Goal: Information Seeking & Learning: Learn about a topic

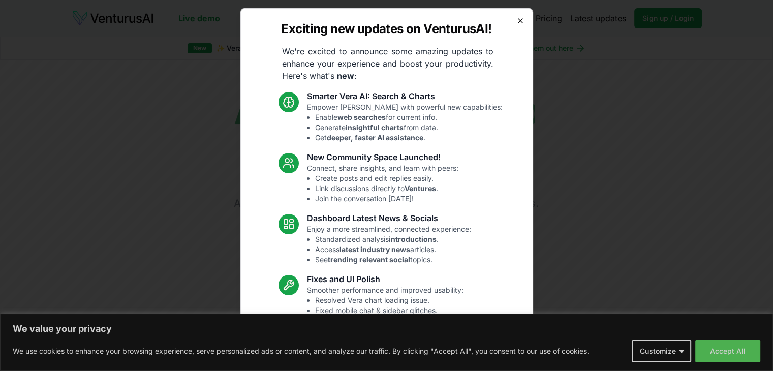
click at [517, 24] on icon "button" at bounding box center [521, 21] width 8 height 8
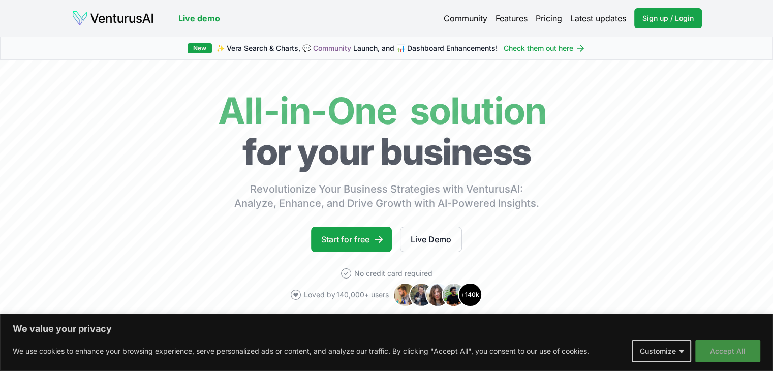
click at [736, 345] on button "Accept All" at bounding box center [728, 351] width 65 height 22
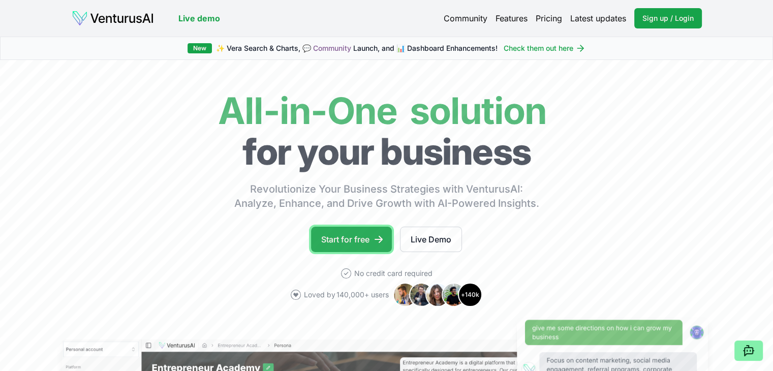
click at [347, 242] on link "Start for free" at bounding box center [351, 239] width 81 height 25
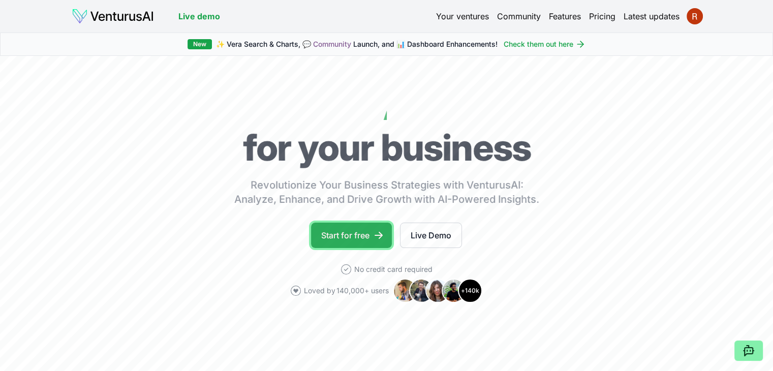
drag, startPoint x: 0, startPoint y: 0, endPoint x: 340, endPoint y: 237, distance: 414.5
click at [340, 237] on link "Start for free" at bounding box center [351, 235] width 81 height 25
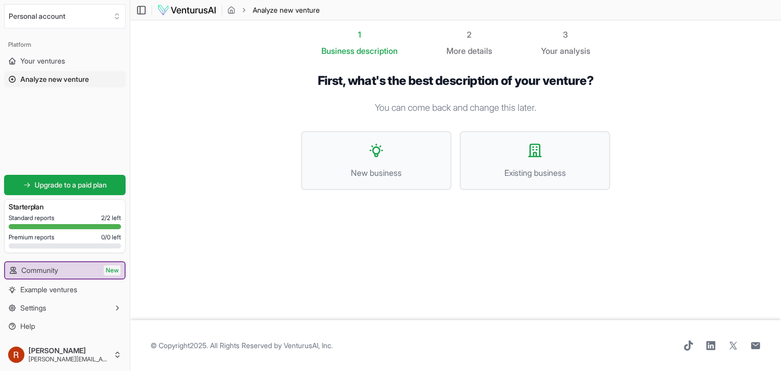
click at [176, 9] on img at bounding box center [186, 10] width 59 height 12
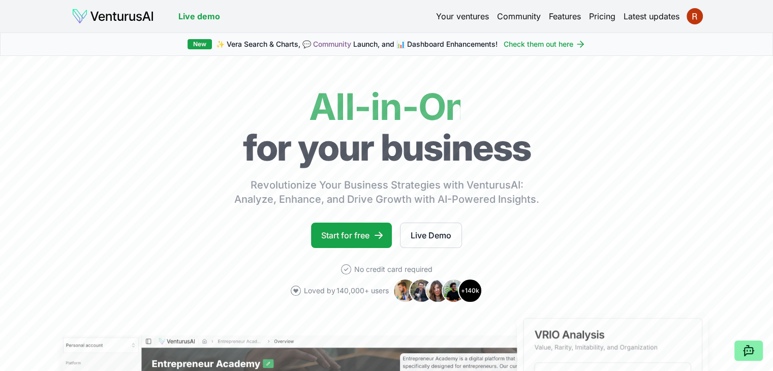
click at [610, 11] on link "Pricing" at bounding box center [602, 16] width 26 height 12
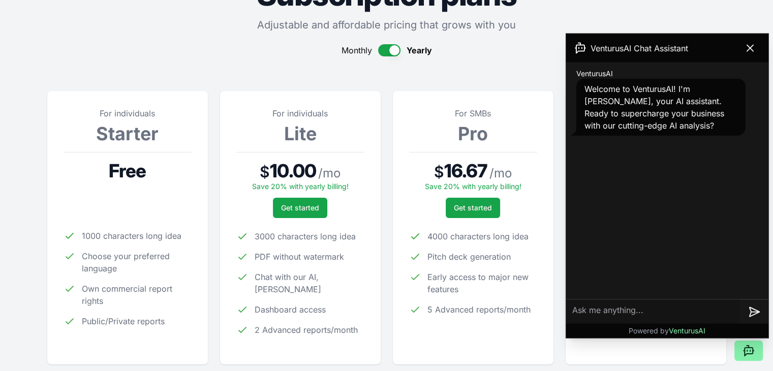
scroll to position [88, 0]
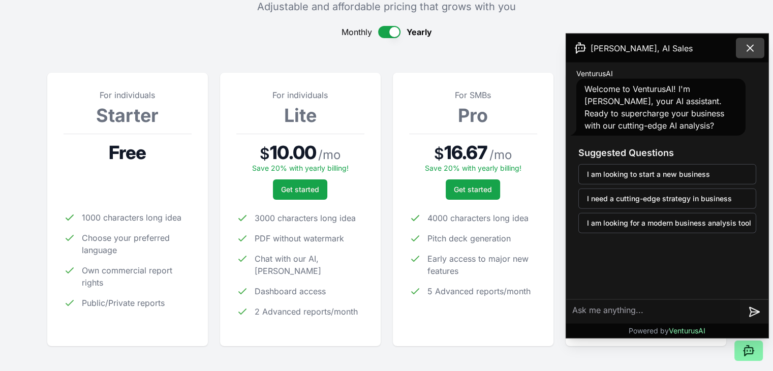
click at [749, 45] on icon at bounding box center [750, 48] width 12 height 12
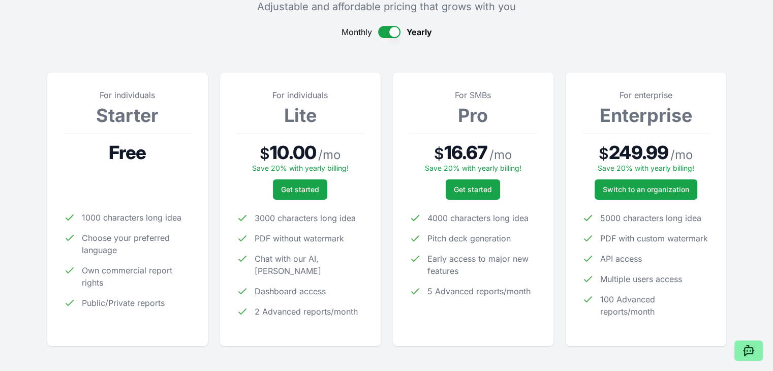
click at [379, 35] on button "button" at bounding box center [389, 32] width 22 height 12
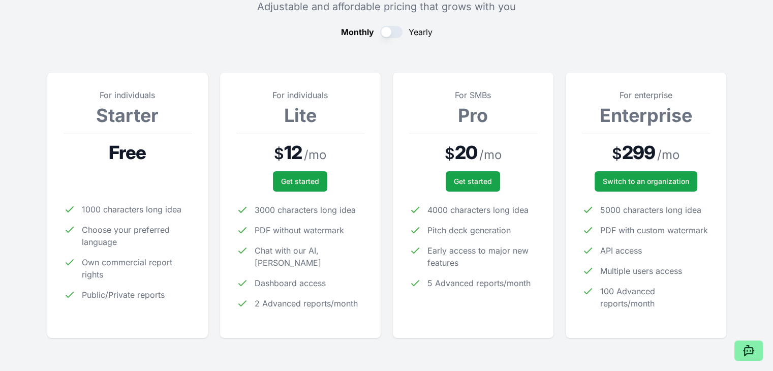
click at [397, 33] on button "button" at bounding box center [391, 32] width 22 height 12
